Goal: Task Accomplishment & Management: Use online tool/utility

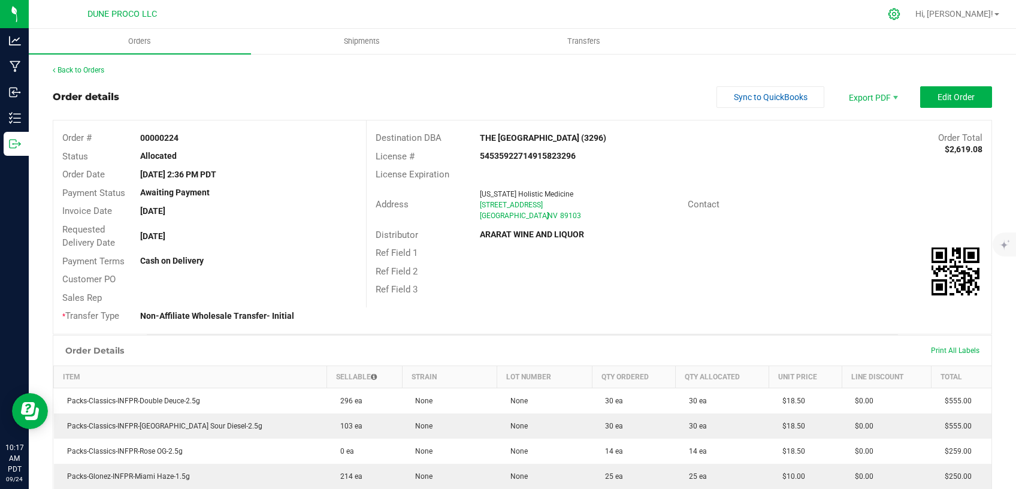
click at [901, 17] on icon at bounding box center [894, 14] width 13 height 13
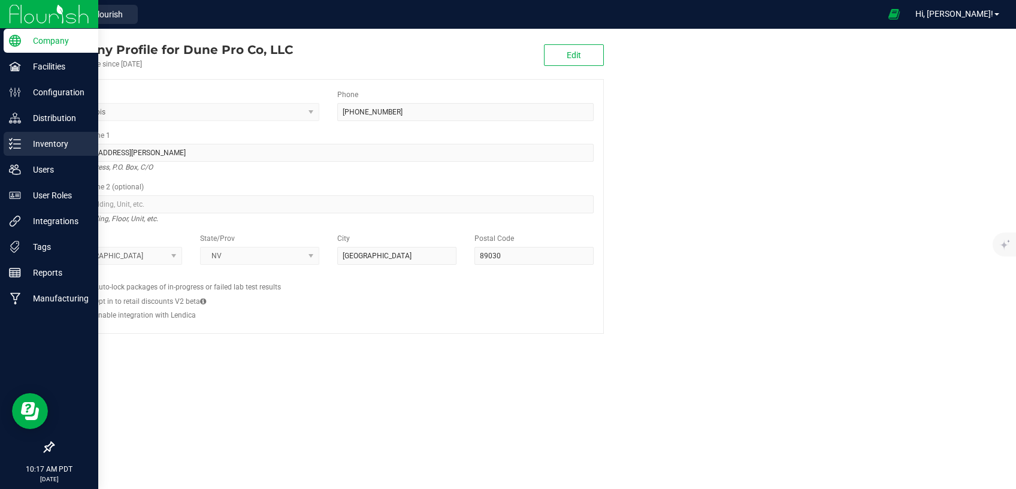
click at [47, 147] on p "Inventory" at bounding box center [57, 144] width 72 height 14
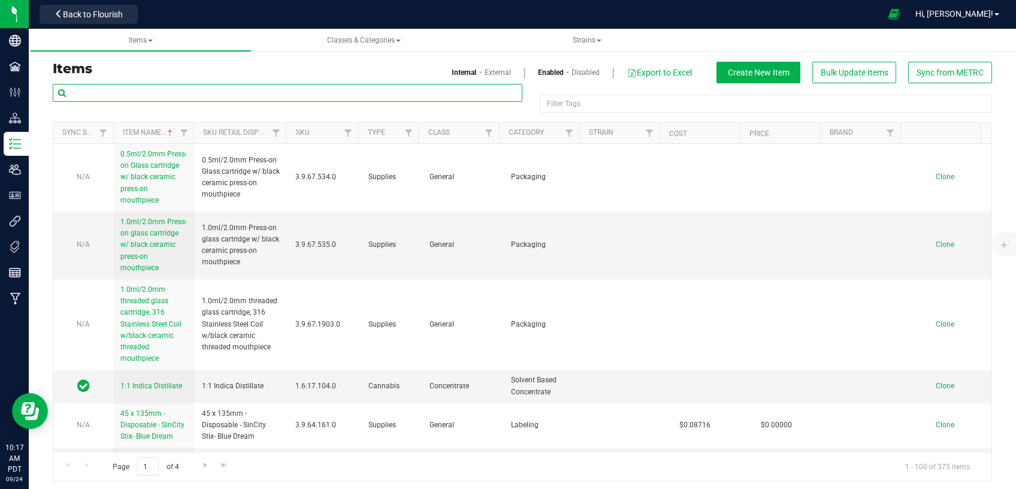
click at [199, 93] on input "text" at bounding box center [288, 93] width 470 height 18
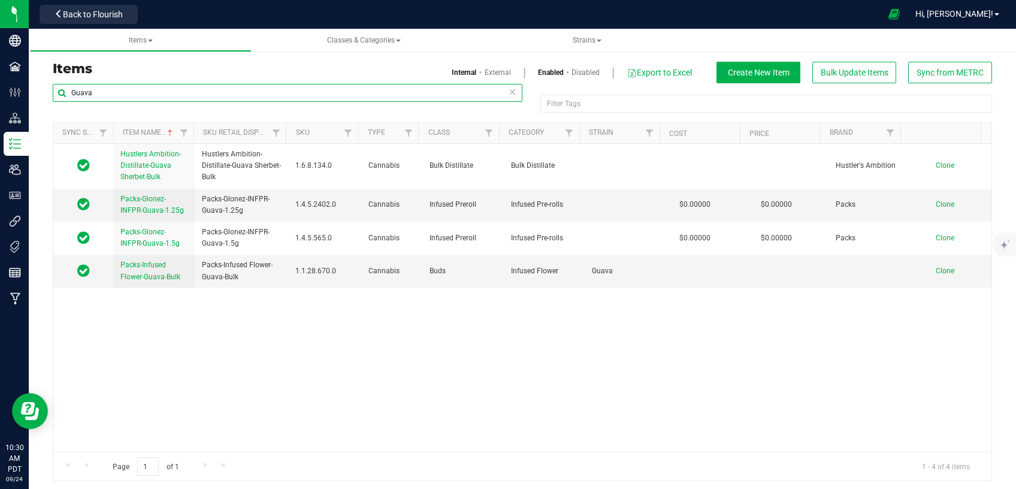
drag, startPoint x: 150, startPoint y: 90, endPoint x: 177, endPoint y: 89, distance: 27.6
click at [53, 96] on input "Guava" at bounding box center [288, 93] width 470 height 18
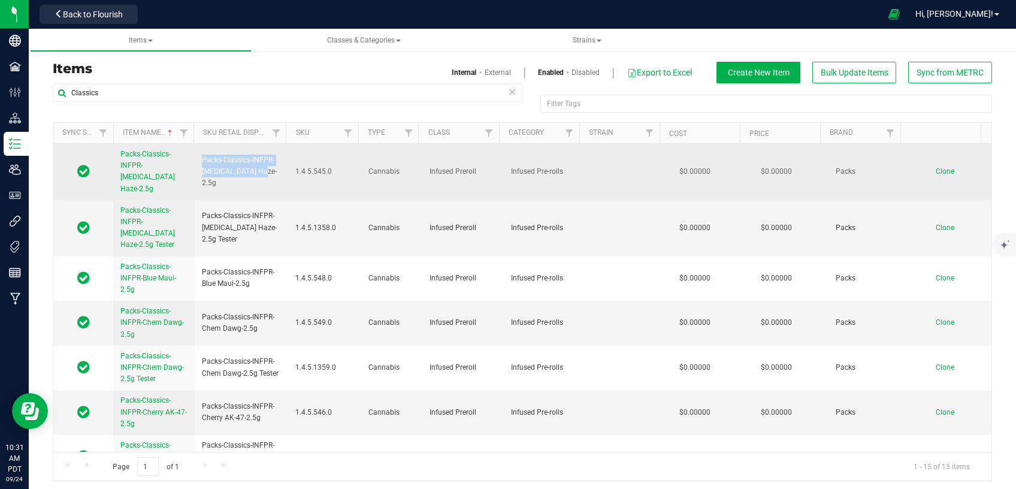
drag, startPoint x: 262, startPoint y: 174, endPoint x: 200, endPoint y: 159, distance: 64.1
click at [200, 159] on td "Packs-Classics-INFPR-[MEDICAL_DATA] Haze-2.5g" at bounding box center [241, 172] width 93 height 56
copy span "Packs-Classics-INFPR-[MEDICAL_DATA] Haze-2.5g"
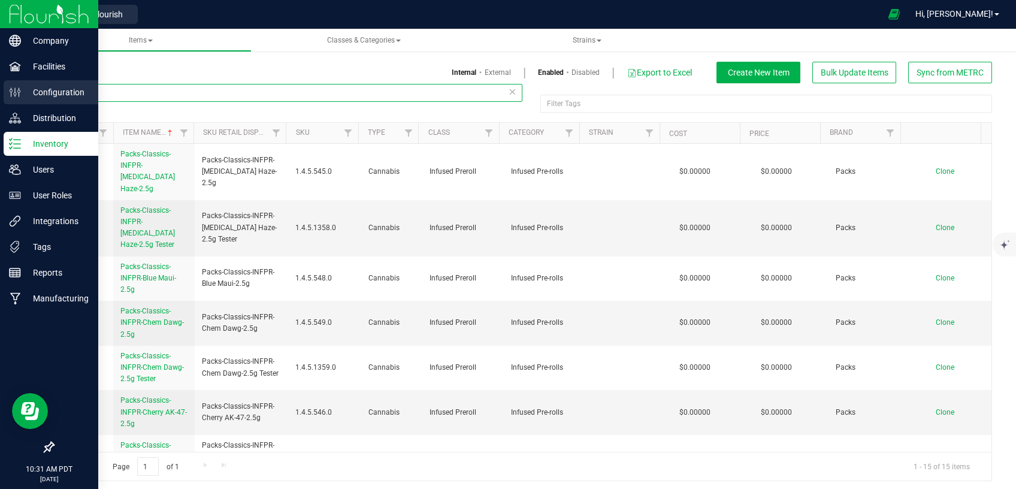
drag, startPoint x: 129, startPoint y: 93, endPoint x: 10, endPoint y: 93, distance: 118.7
click at [53, 93] on input "Classics" at bounding box center [288, 93] width 470 height 18
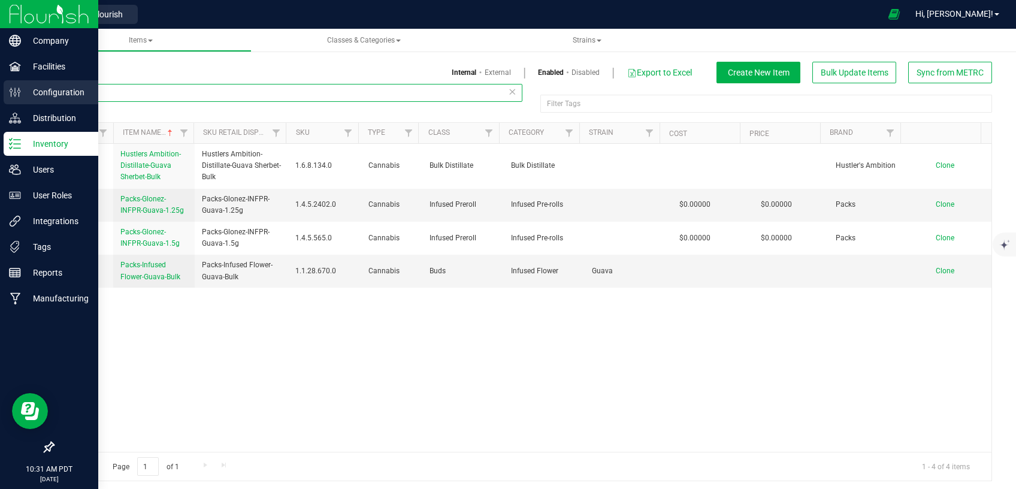
drag, startPoint x: 88, startPoint y: 91, endPoint x: 0, endPoint y: 82, distance: 88.5
click at [53, 84] on input "Guava" at bounding box center [288, 93] width 470 height 18
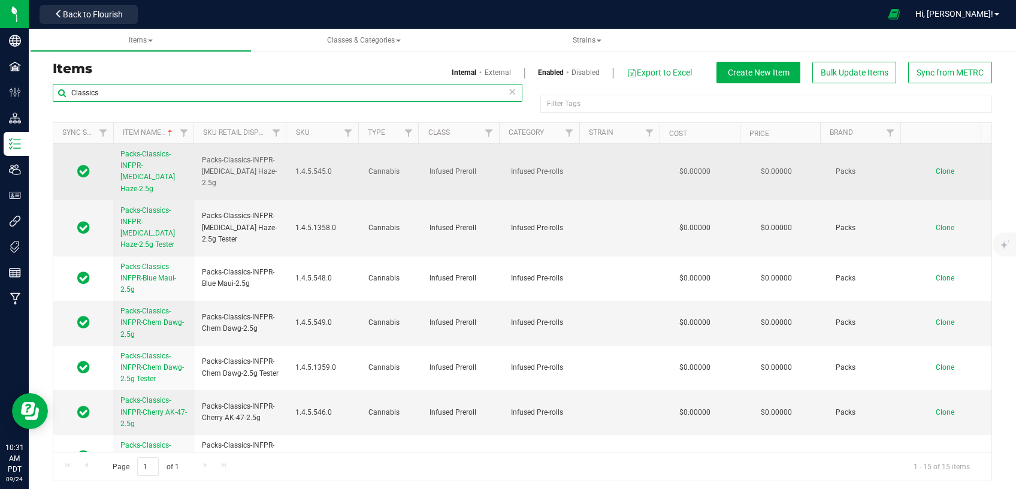
type input "Classics"
click at [936, 167] on span "Clone" at bounding box center [945, 171] width 19 height 8
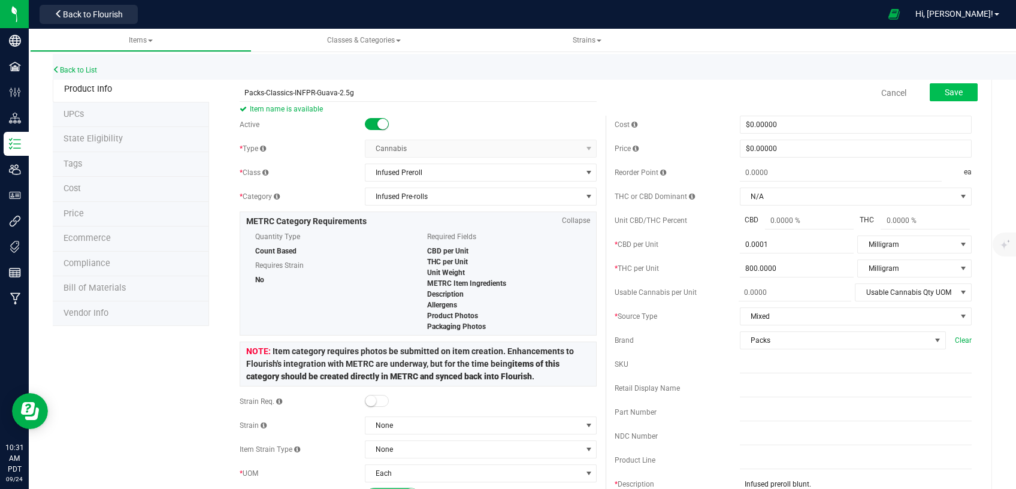
type input "Packs-Classics-INFPR-Guava-2.5g"
click at [937, 87] on button "Save" at bounding box center [954, 92] width 48 height 18
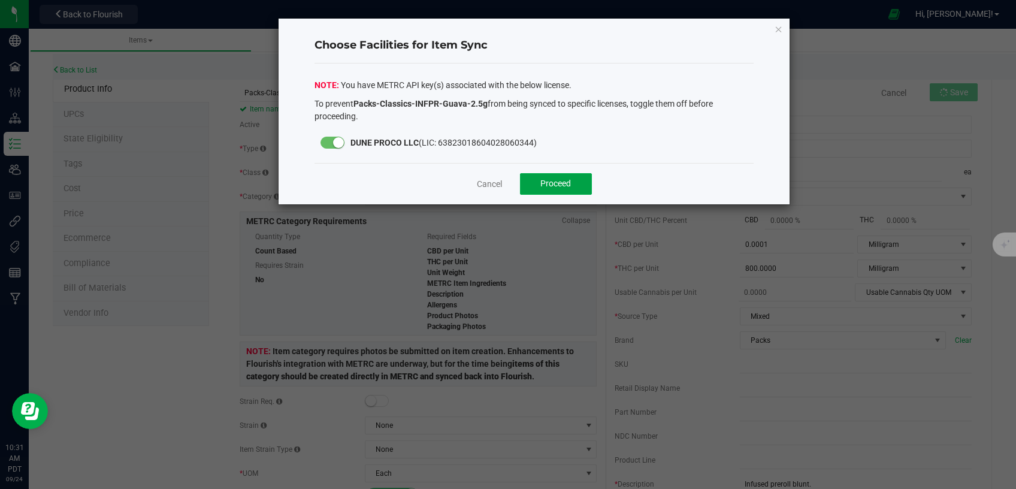
click at [562, 182] on span "Proceed" at bounding box center [556, 184] width 31 height 10
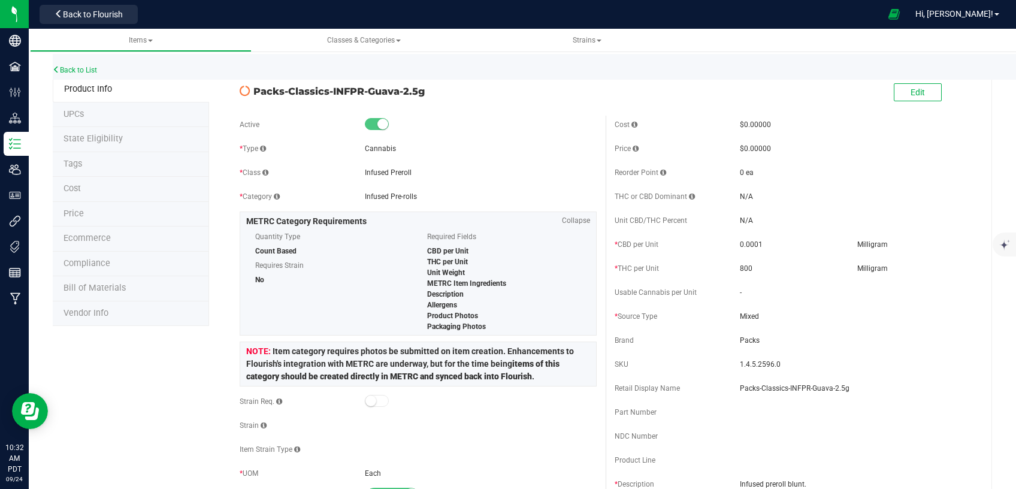
drag, startPoint x: 421, startPoint y: 90, endPoint x: 262, endPoint y: 81, distance: 159.1
click at [253, 94] on span "Packs-Classics-INFPR-Guava-2.5g" at bounding box center [424, 91] width 343 height 14
copy span "Packs-Classics-INFPR-Guava-2.5g"
click at [129, 132] on li "State Eligibility" at bounding box center [131, 139] width 156 height 25
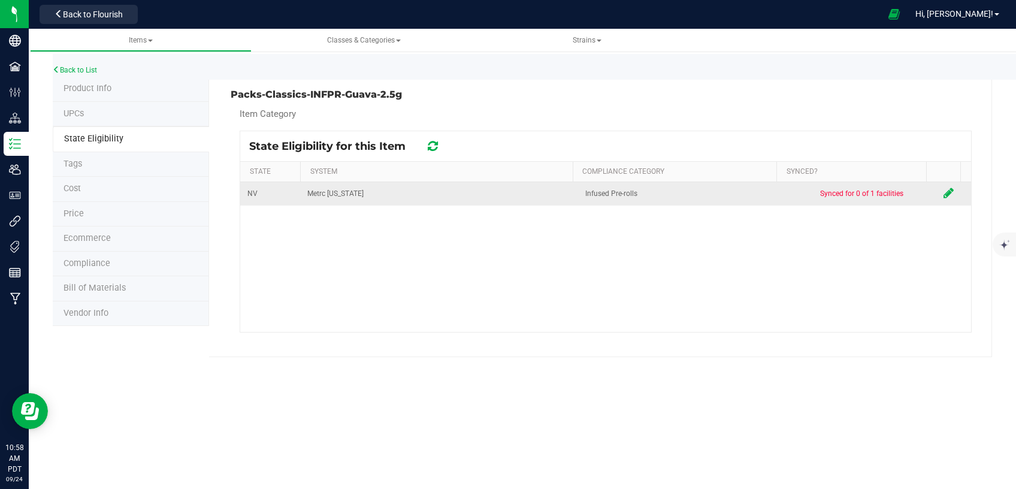
click at [944, 191] on icon at bounding box center [949, 193] width 10 height 12
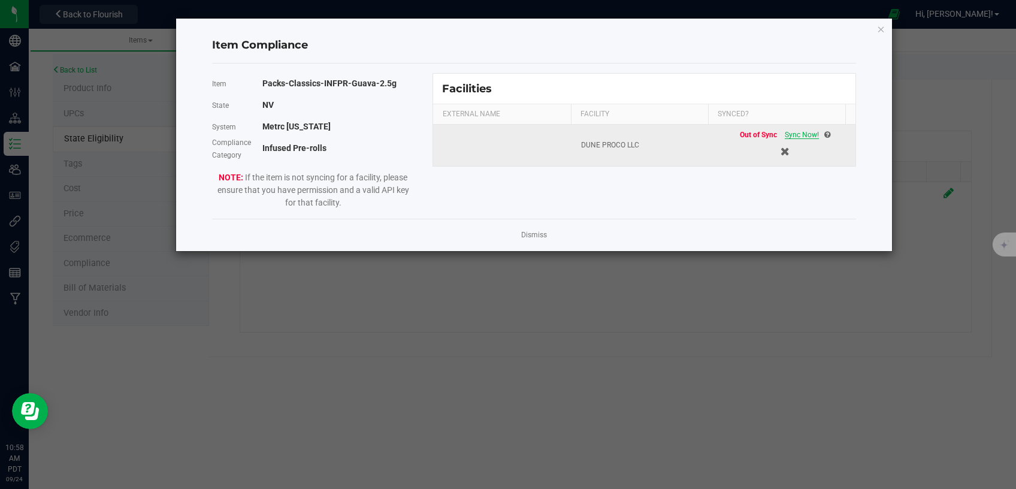
click at [796, 134] on span "Sync Now!" at bounding box center [802, 135] width 34 height 8
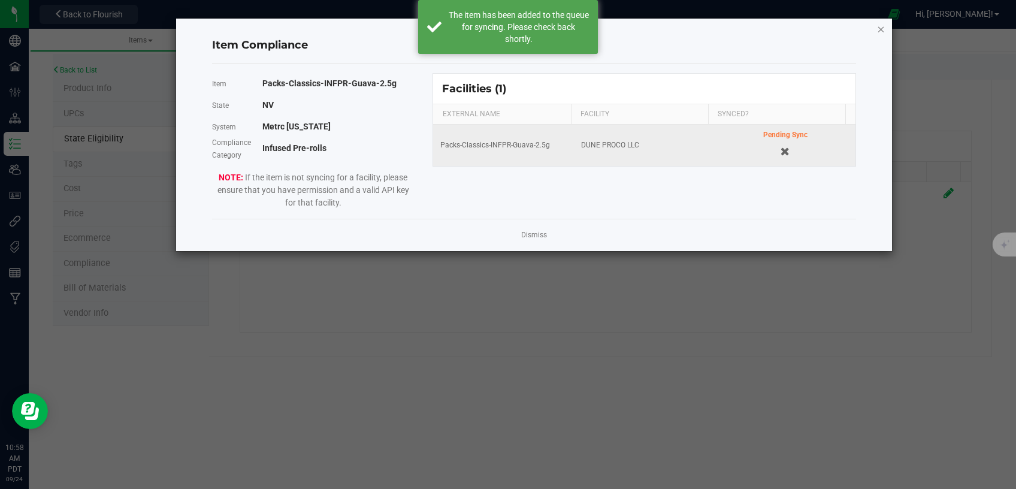
click at [880, 27] on icon "Close modal" at bounding box center [881, 29] width 8 height 14
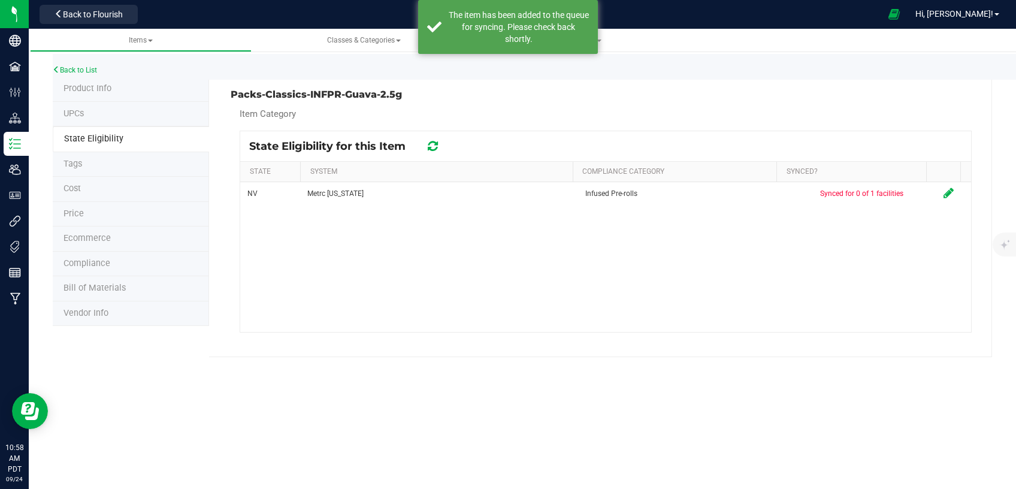
click at [97, 84] on span "Product Info" at bounding box center [88, 88] width 48 height 10
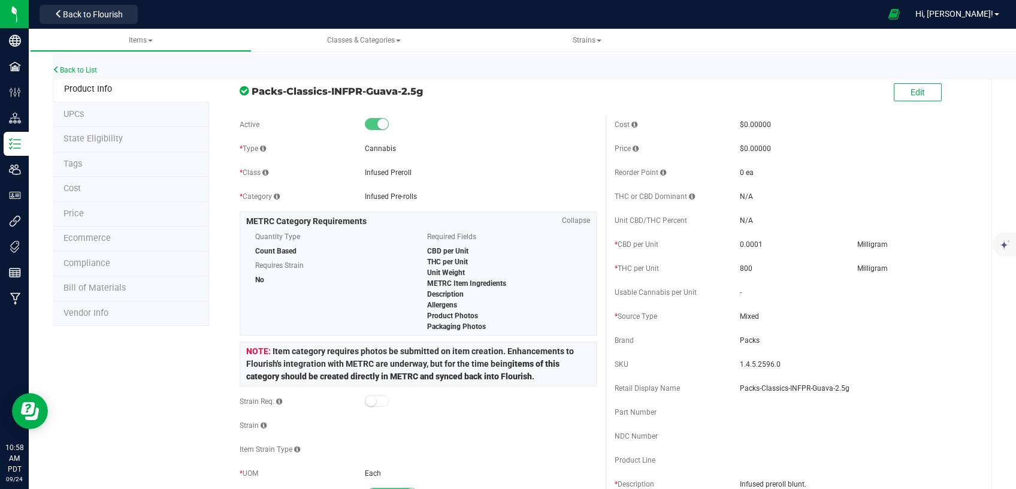
drag, startPoint x: 421, startPoint y: 92, endPoint x: 250, endPoint y: 91, distance: 171.4
click at [250, 91] on div "Packs-Classics-INFPR-Guava-2.5g" at bounding box center [418, 88] width 375 height 20
copy div "Packs-Classics-INFPR-Guava-2.5g"
click at [99, 10] on span "Back to Flourish" at bounding box center [93, 15] width 60 height 10
